Goal: Entertainment & Leisure: Consume media (video, audio)

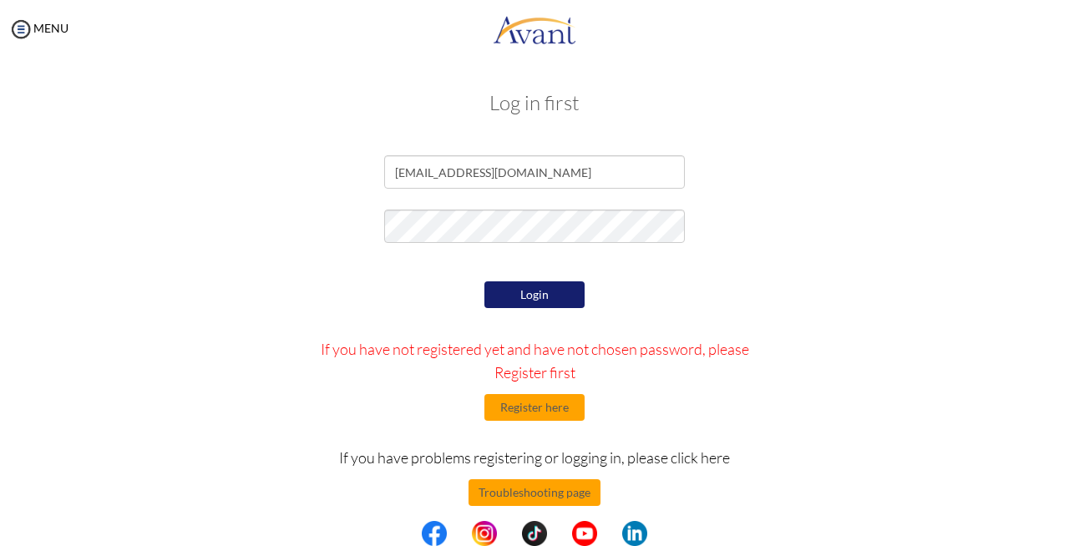
click at [528, 200] on form "sonia88ali@gmail.com Login If you have not registered yet and have not chosen p…" at bounding box center [534, 373] width 952 height 436
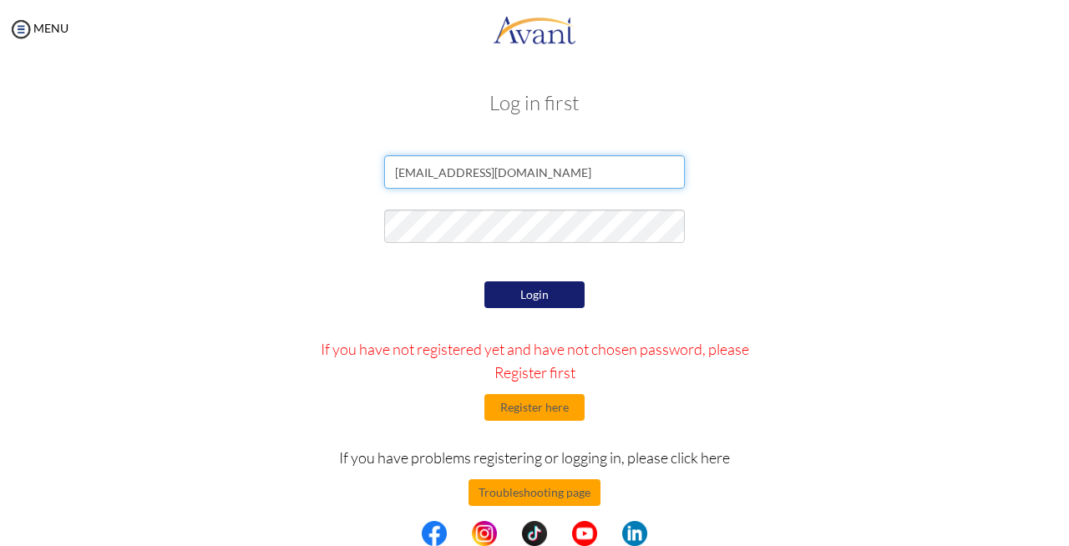
drag, startPoint x: 508, startPoint y: 174, endPoint x: 302, endPoint y: 191, distance: 206.9
click at [302, 191] on div "sonia88ali@gmail.com" at bounding box center [534, 176] width 977 height 42
type input "[EMAIL_ADDRESS][DOMAIN_NAME]"
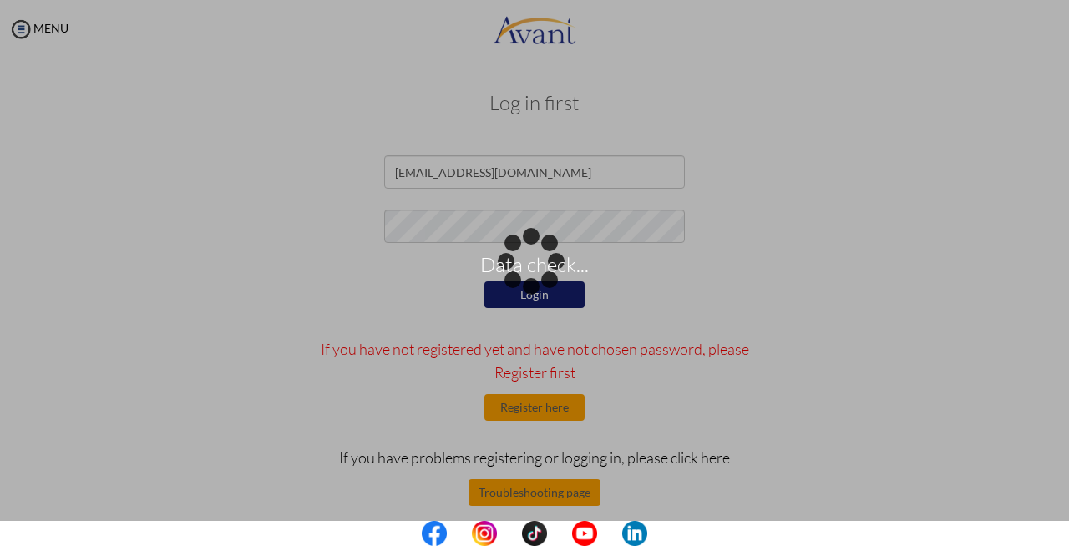
click at [523, 285] on div "Data check..." at bounding box center [534, 272] width 23 height 23
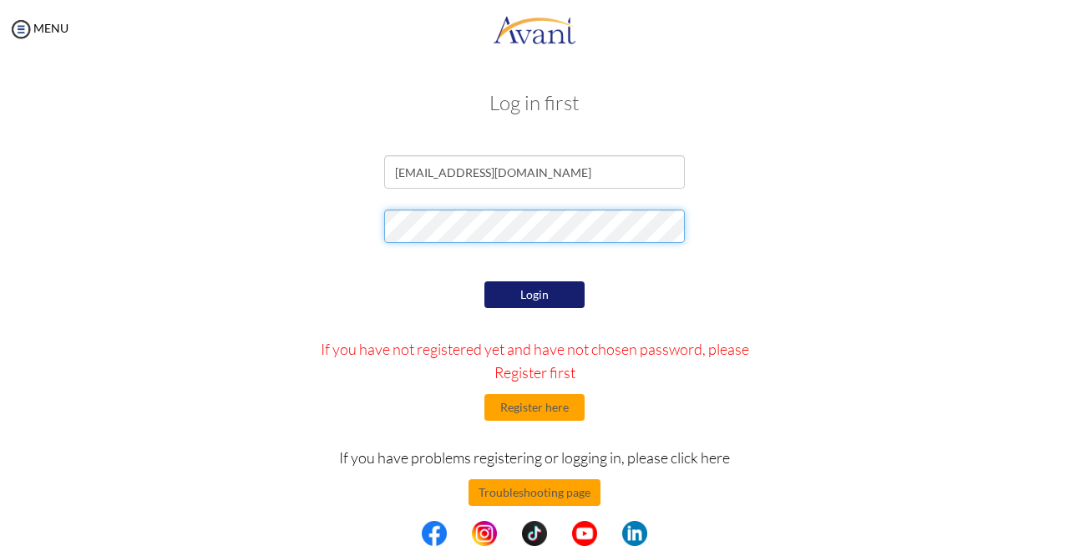
click at [270, 253] on form "s_momin@live.com Login If you have not registered yet and have not chosen passw…" at bounding box center [534, 373] width 952 height 436
click at [765, 275] on form "s_momin@live.com Login If you have not registered yet and have not chosen passw…" at bounding box center [534, 373] width 952 height 436
click at [512, 297] on button "Login" at bounding box center [534, 294] width 100 height 27
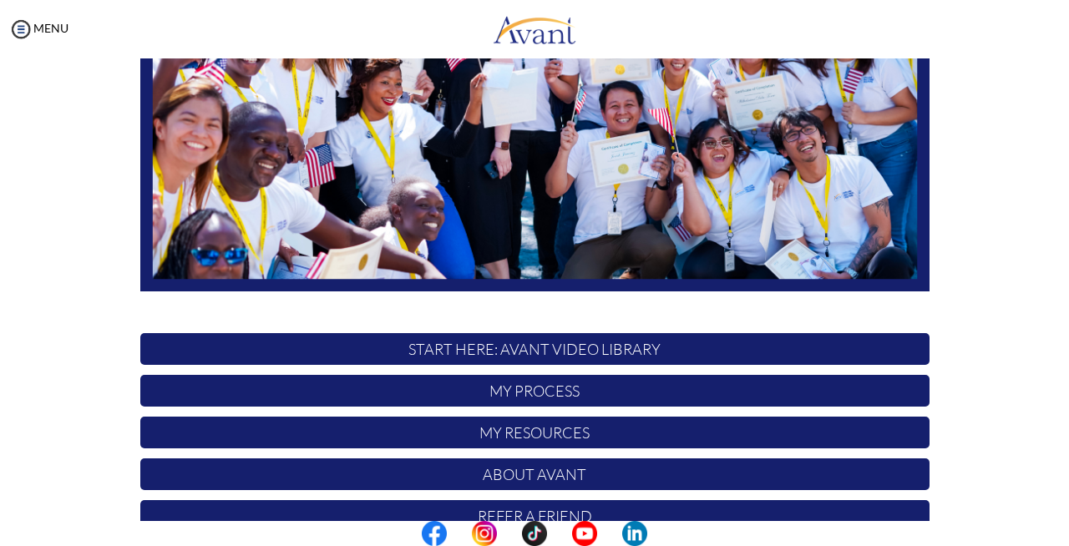
scroll to position [382, 0]
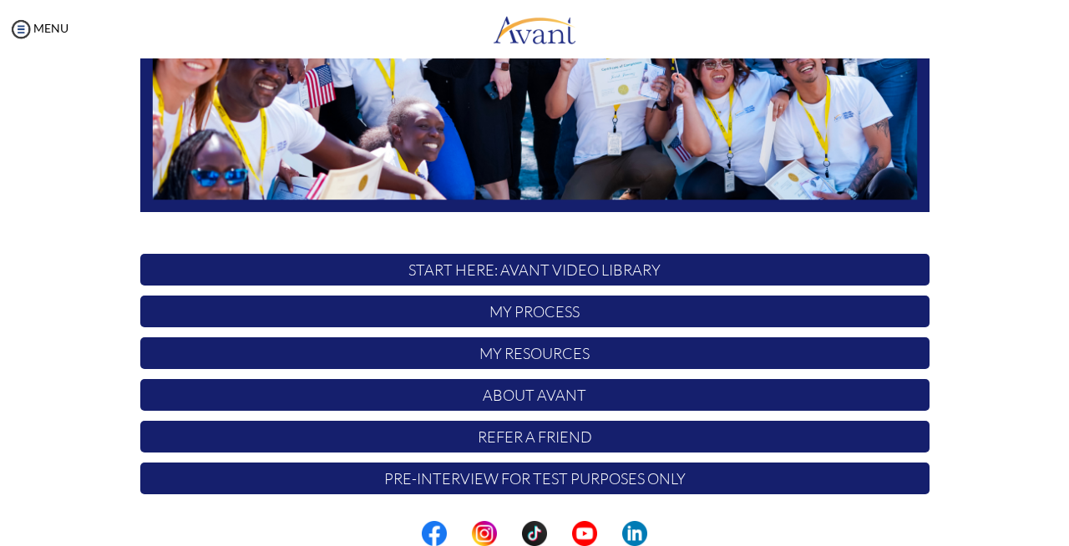
click at [621, 275] on p "START HERE: Avant Video Library" at bounding box center [534, 270] width 789 height 32
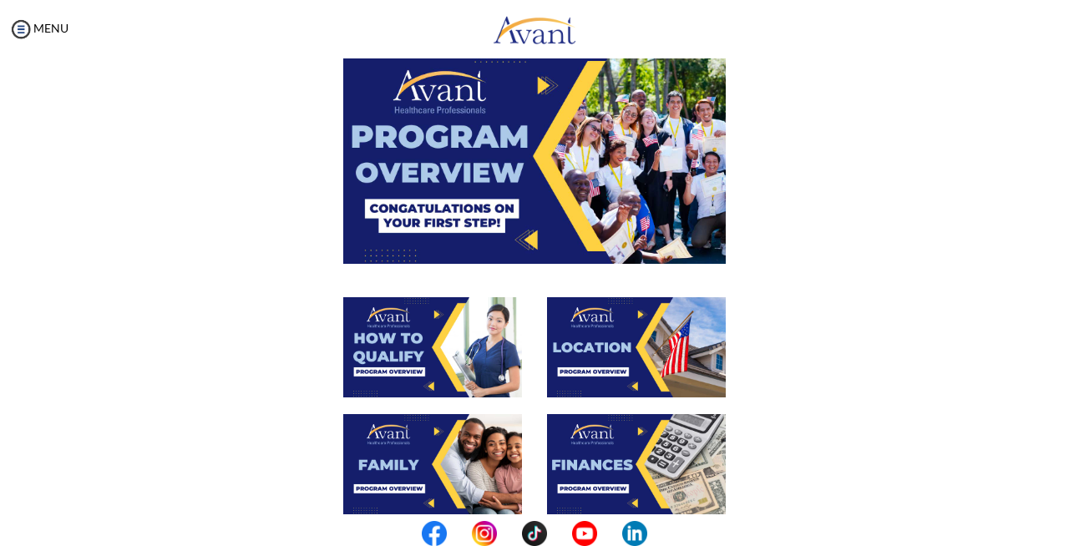
scroll to position [0, 0]
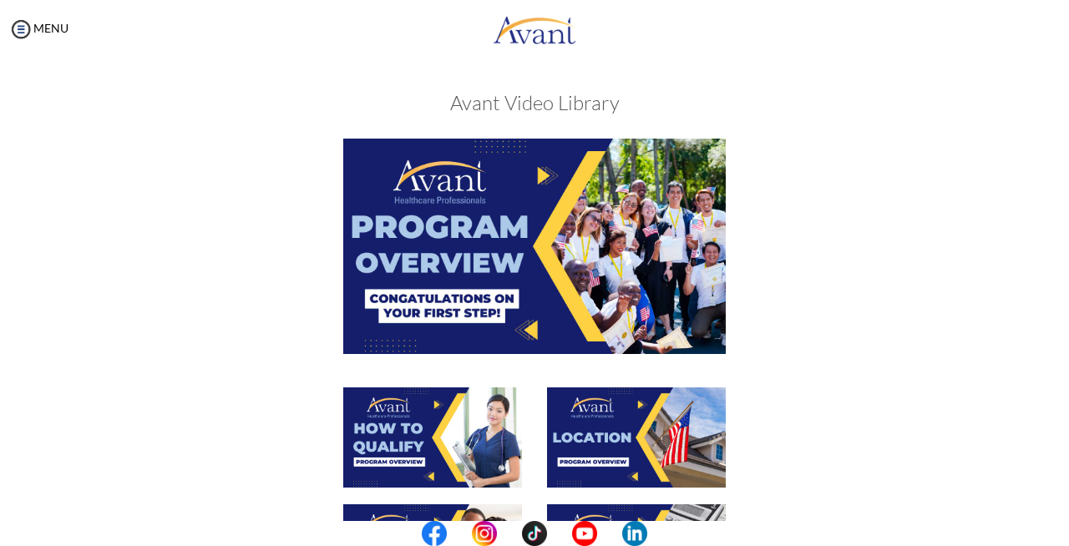
click at [512, 260] on img at bounding box center [534, 246] width 382 height 215
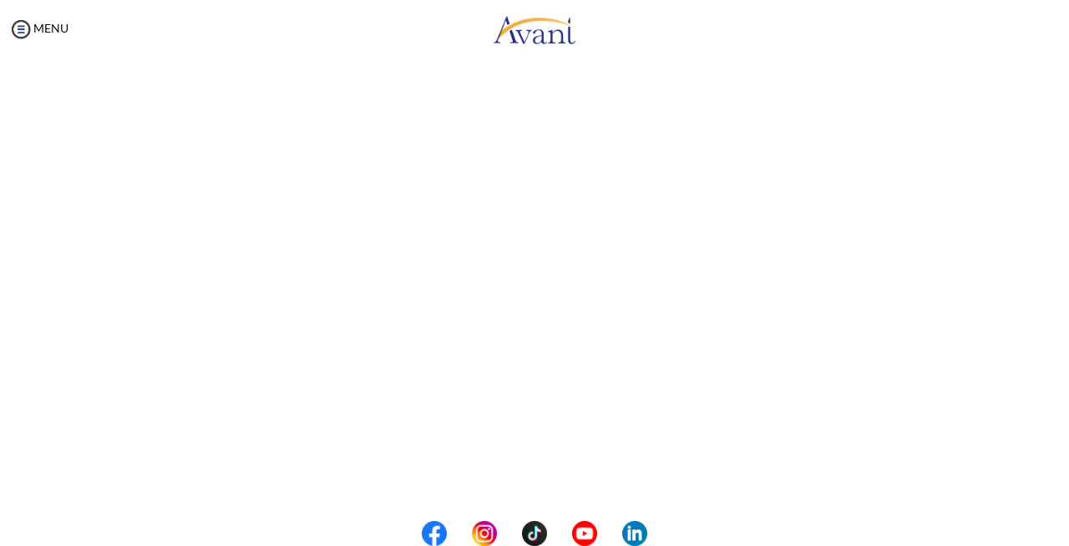
scroll to position [275, 0]
click at [538, 479] on body "Maintenance break. Please come back in 2 hours. MENU My Status What is the next…" at bounding box center [534, 273] width 1069 height 546
click at [526, 472] on button "Back to Avant Video Library" at bounding box center [534, 477] width 164 height 27
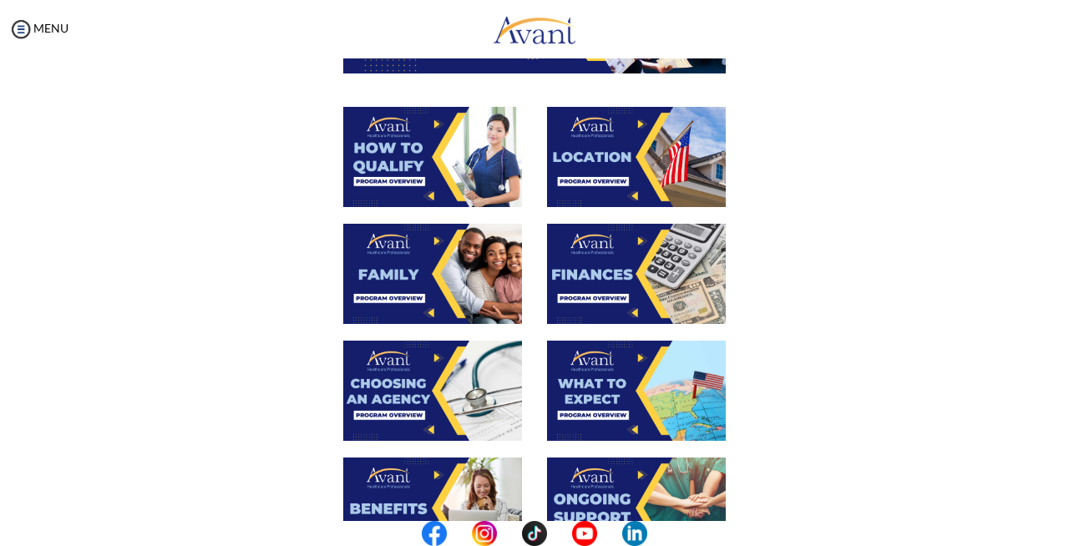
scroll to position [282, 0]
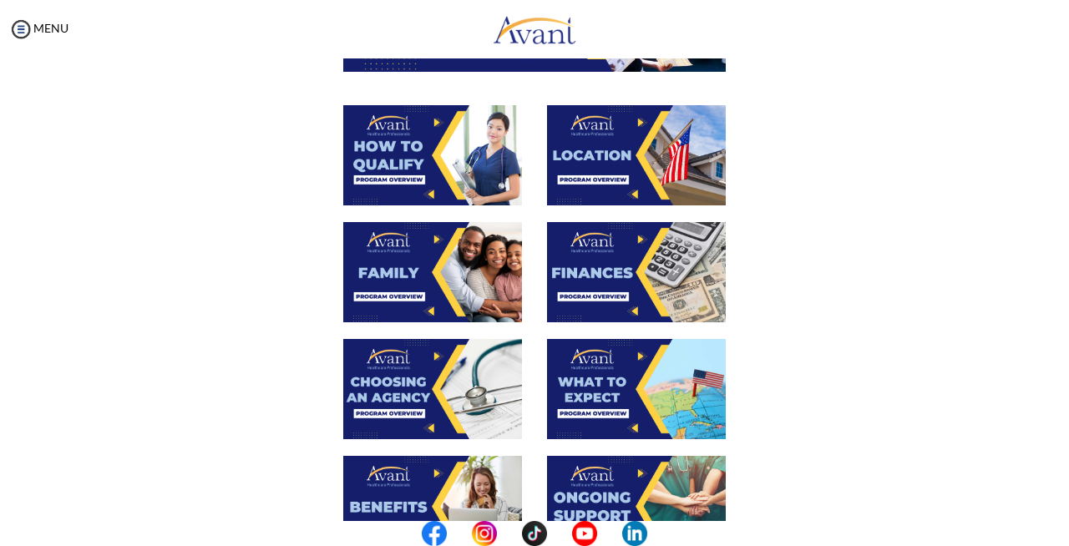
click at [457, 130] on img at bounding box center [432, 155] width 179 height 100
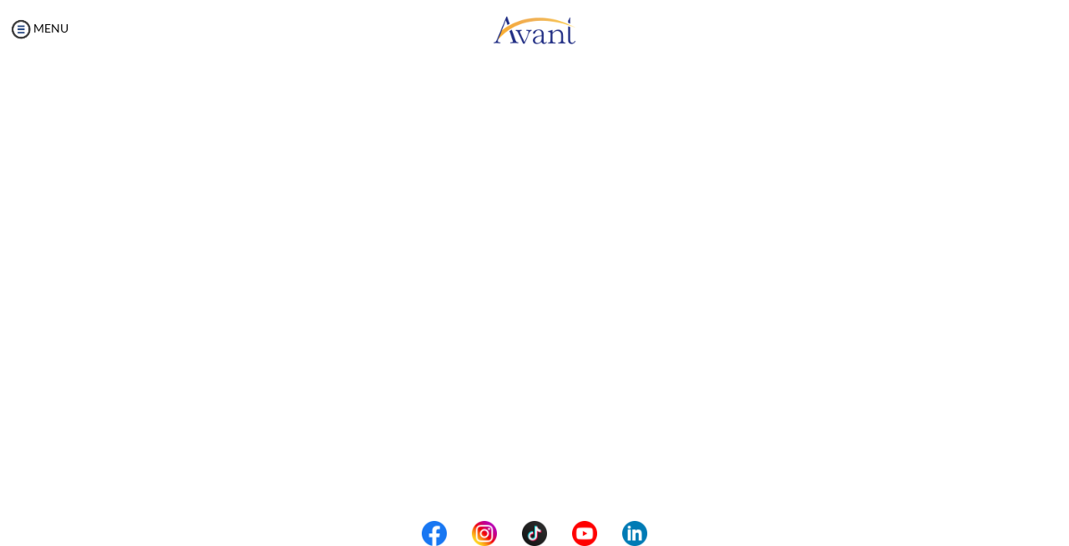
scroll to position [210, 0]
click at [706, 495] on body "Maintenance break. Please come back in 2 hours. MENU My Status What is the next…" at bounding box center [534, 273] width 1069 height 546
click at [539, 476] on button "Back to Avant Video Library" at bounding box center [534, 477] width 164 height 27
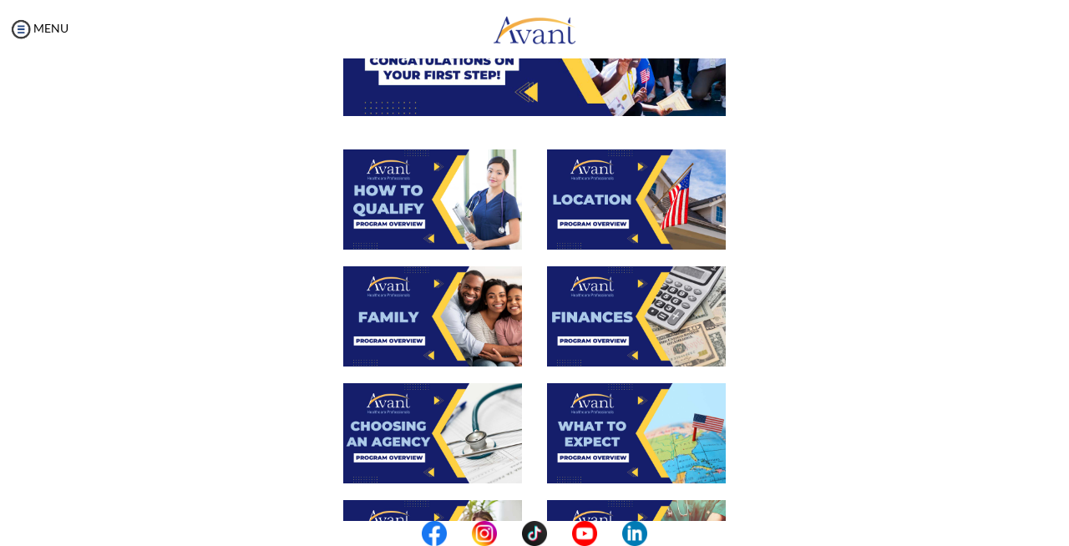
scroll to position [267, 0]
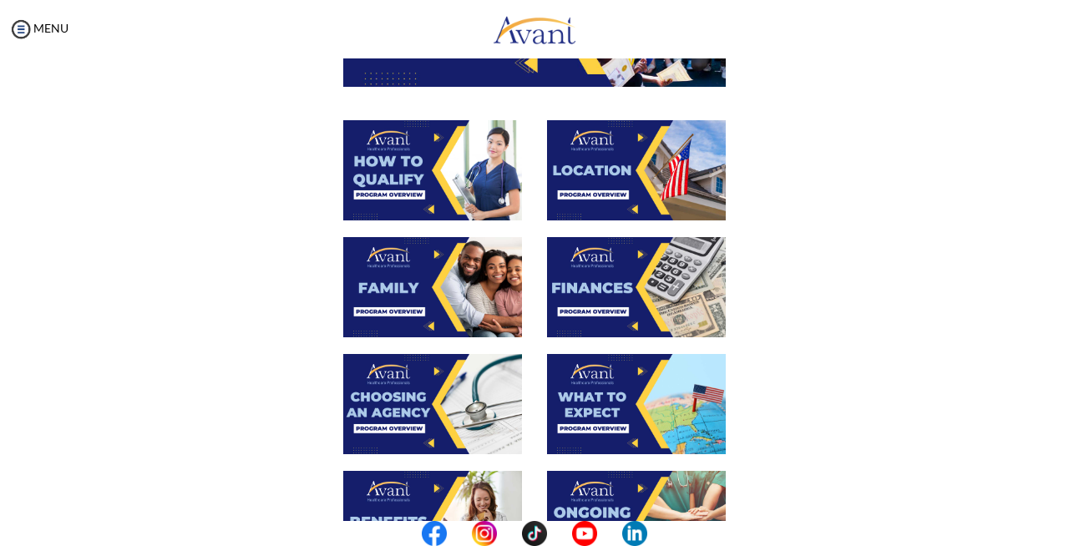
click at [375, 298] on img at bounding box center [432, 287] width 179 height 100
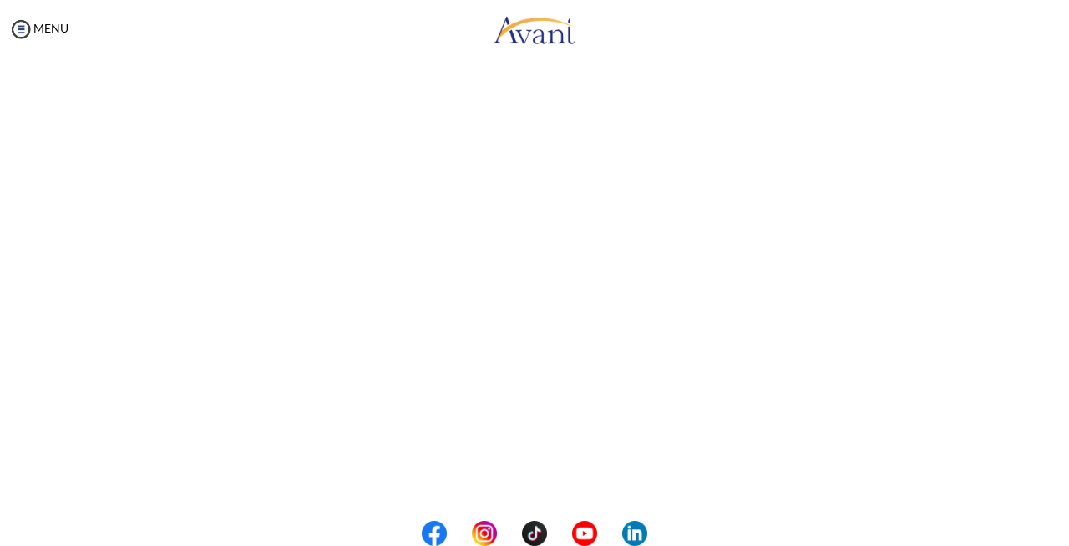
scroll to position [453, 0]
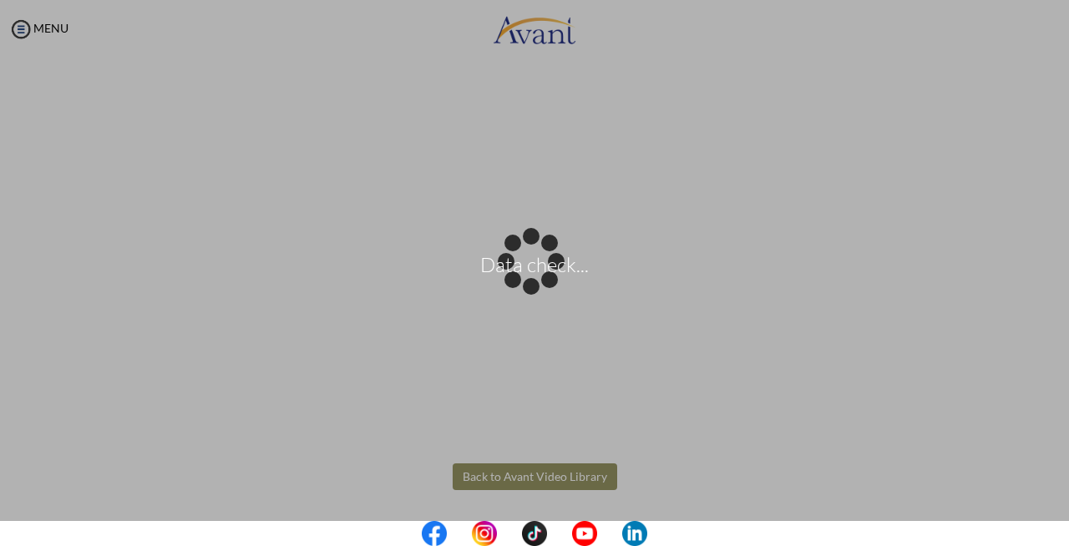
click at [525, 471] on body "Data check... Maintenance break. Please come back in 2 hours. MENU My Status Wh…" at bounding box center [534, 273] width 1069 height 546
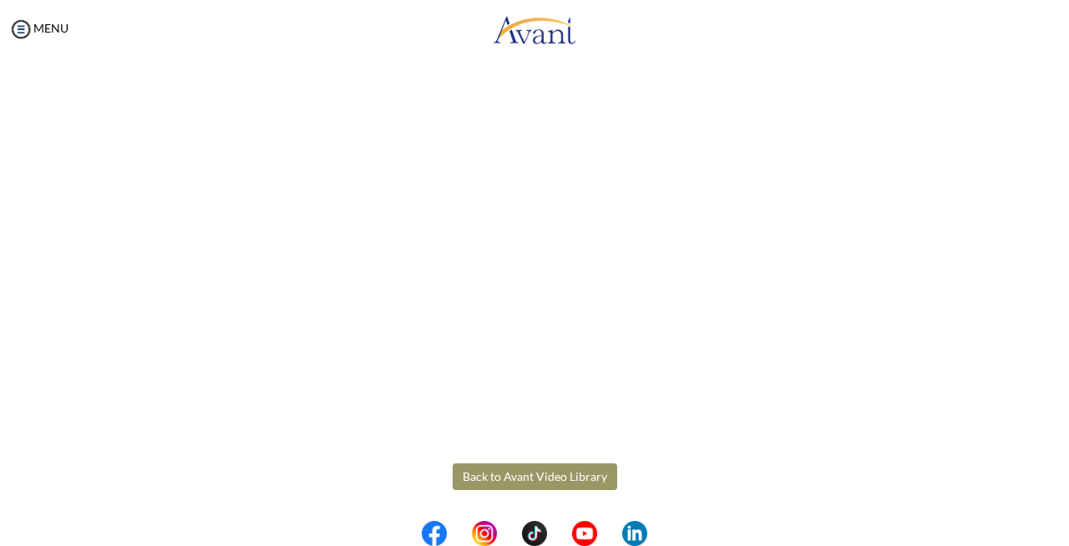
click at [584, 473] on button "Back to Avant Video Library" at bounding box center [534, 476] width 164 height 27
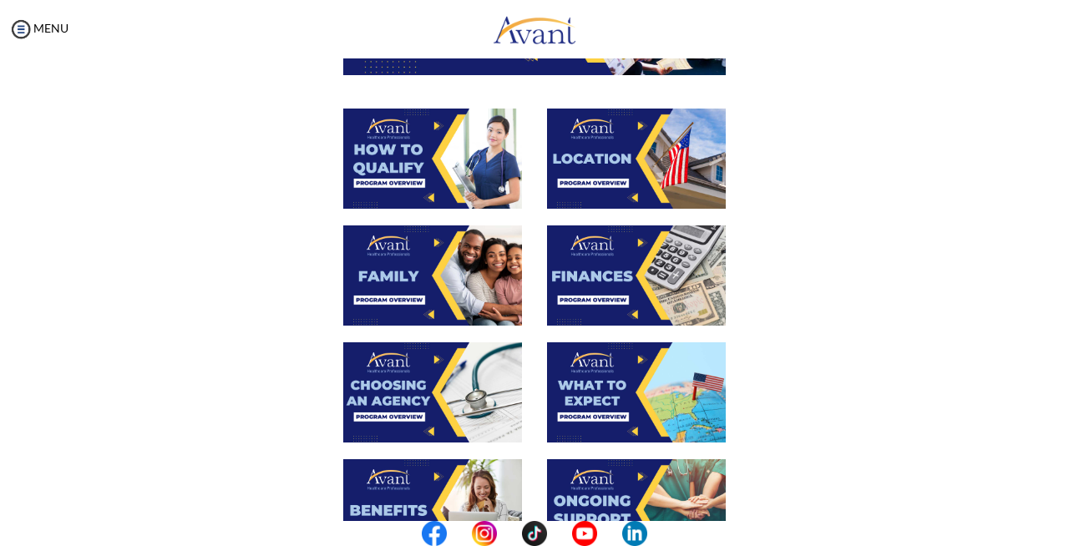
scroll to position [278, 0]
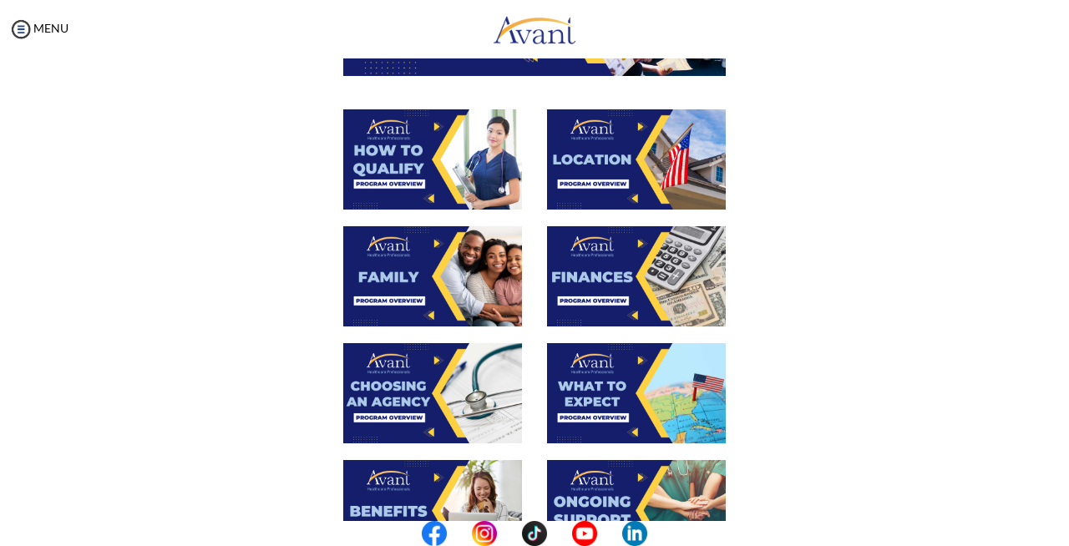
click at [596, 194] on img at bounding box center [636, 159] width 179 height 100
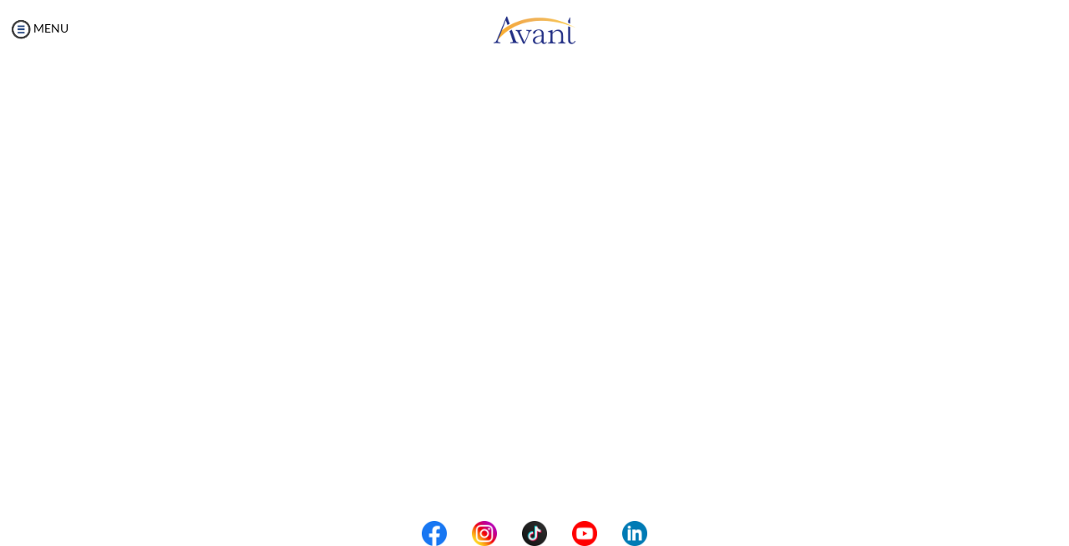
scroll to position [275, 0]
click at [537, 490] on body "Maintenance break. Please come back in 2 hours. MENU My Status What is the next…" at bounding box center [534, 273] width 1069 height 546
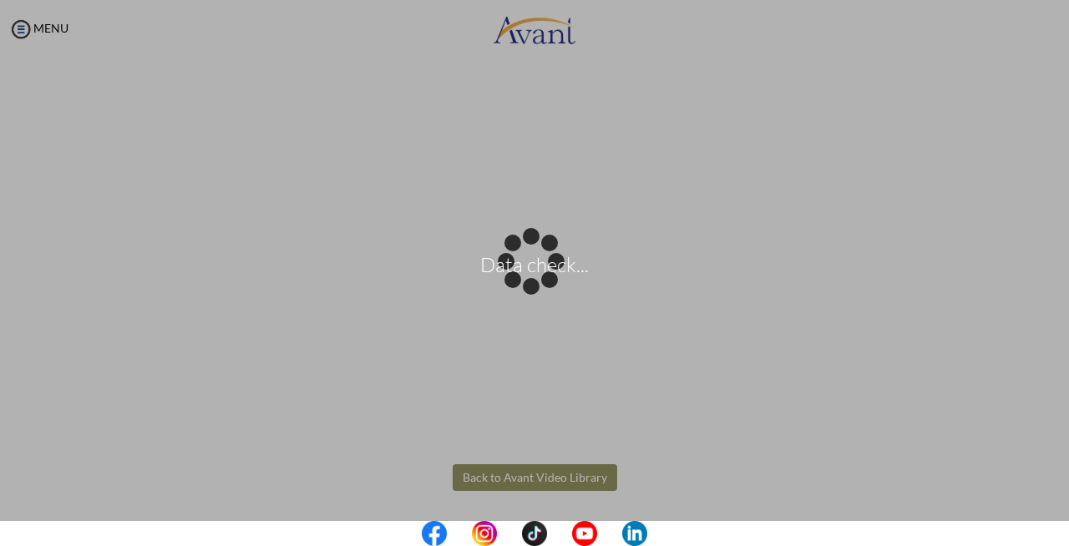
click at [538, 474] on body "Data check... Maintenance break. Please come back in 2 hours. MENU My Status Wh…" at bounding box center [534, 273] width 1069 height 546
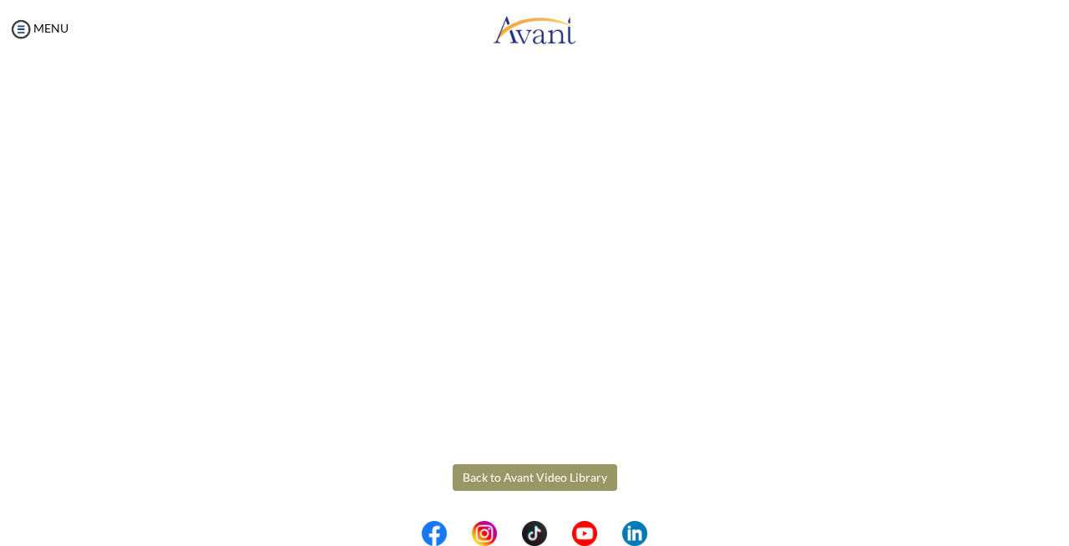
click at [538, 474] on button "Back to Avant Video Library" at bounding box center [534, 477] width 164 height 27
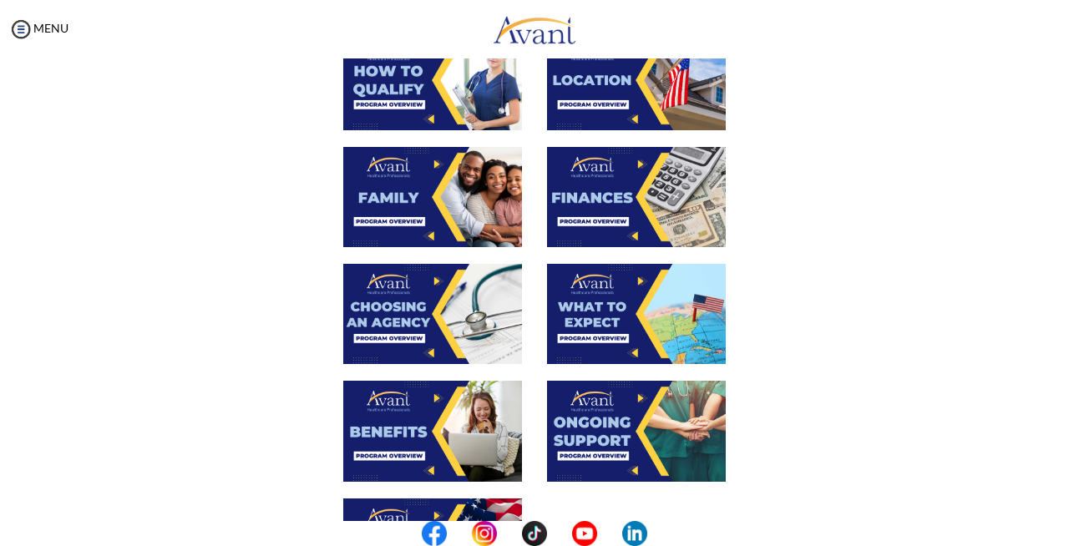
scroll to position [601, 0]
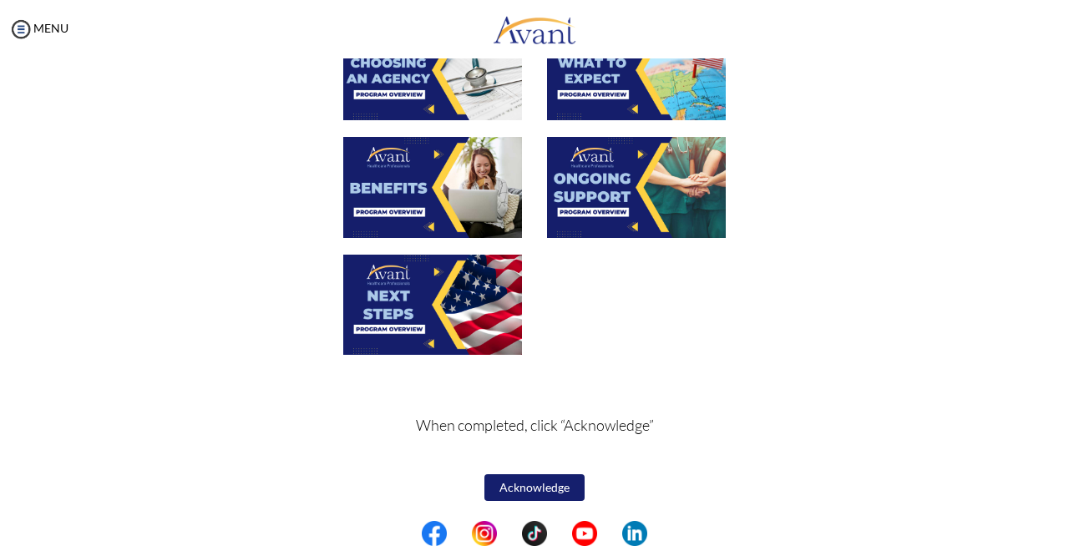
click at [410, 293] on img at bounding box center [432, 305] width 179 height 100
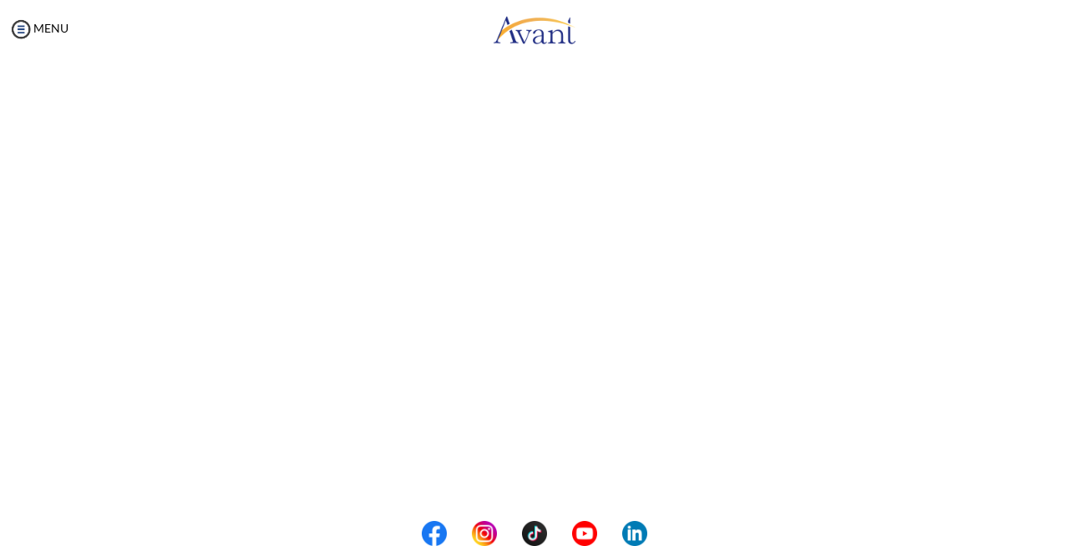
scroll to position [302, 0]
